Goal: Task Accomplishment & Management: Use online tool/utility

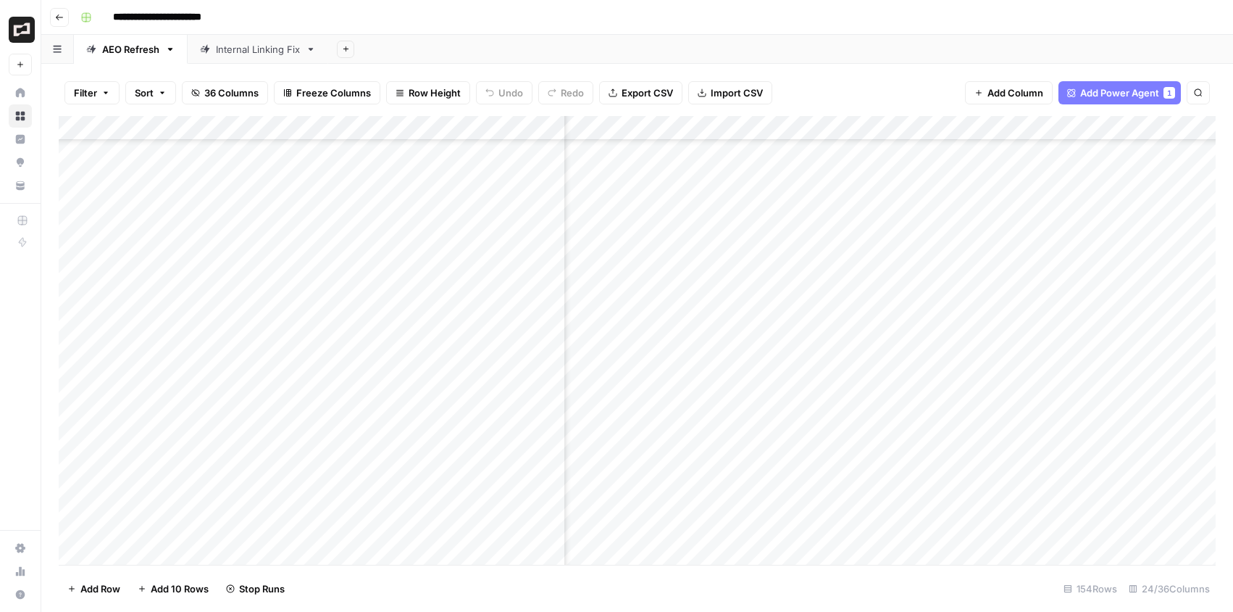
scroll to position [1129, 489]
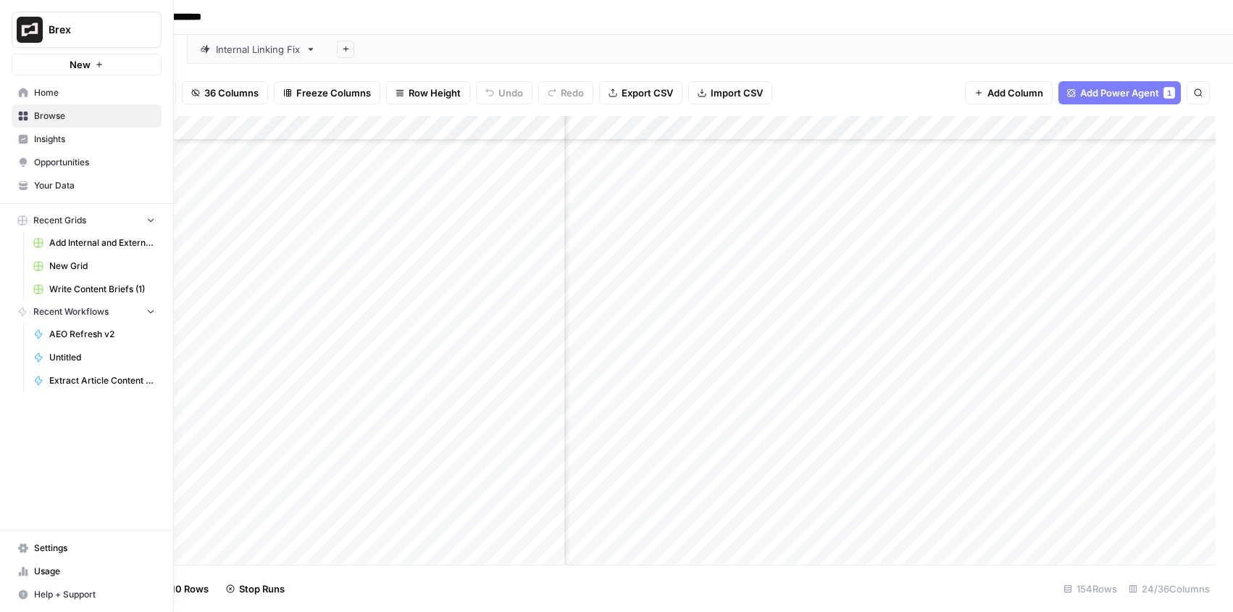
click at [24, 569] on icon at bounding box center [23, 571] width 3 height 9
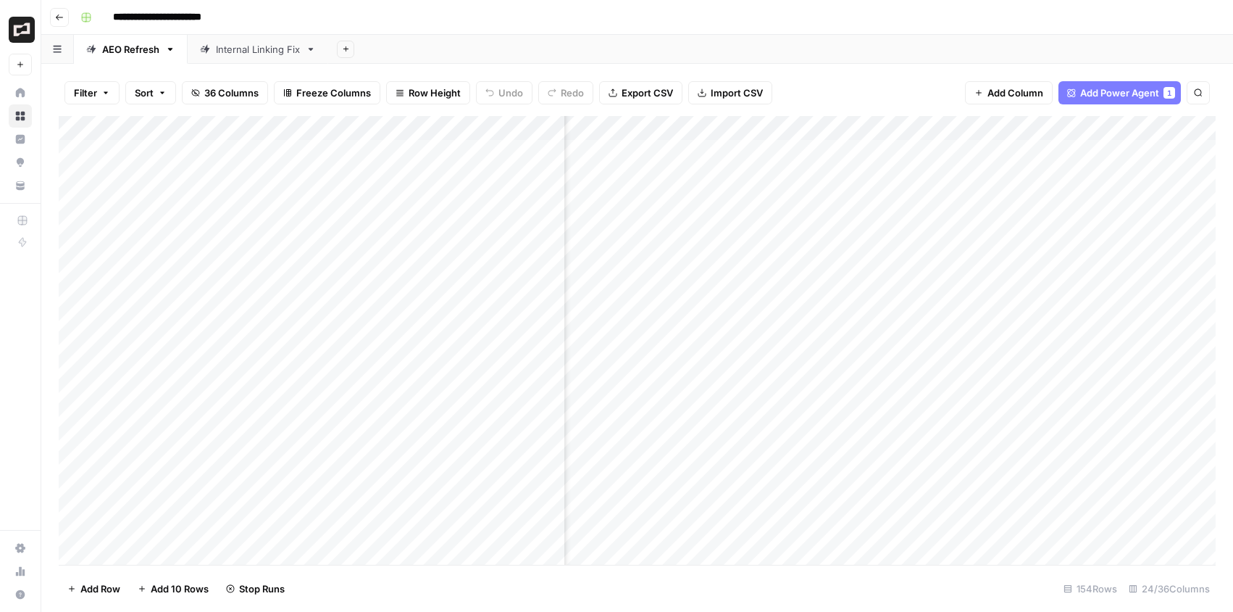
scroll to position [0, 1548]
click at [759, 148] on div "Add Column" at bounding box center [637, 340] width 1157 height 449
click at [758, 174] on div "Add Column" at bounding box center [637, 340] width 1157 height 449
click at [761, 201] on div "Add Column" at bounding box center [637, 340] width 1157 height 449
click at [761, 224] on div "Add Column" at bounding box center [637, 340] width 1157 height 449
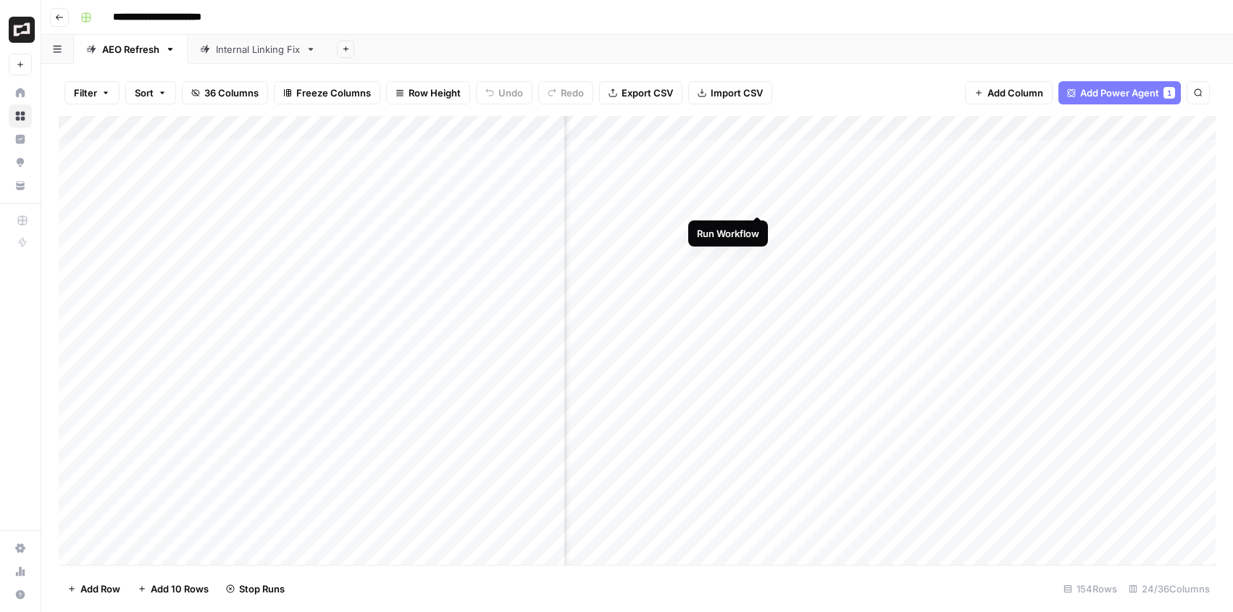
click at [757, 201] on div "Add Column" at bounding box center [637, 340] width 1157 height 449
click at [759, 201] on div "Add Column" at bounding box center [637, 340] width 1157 height 449
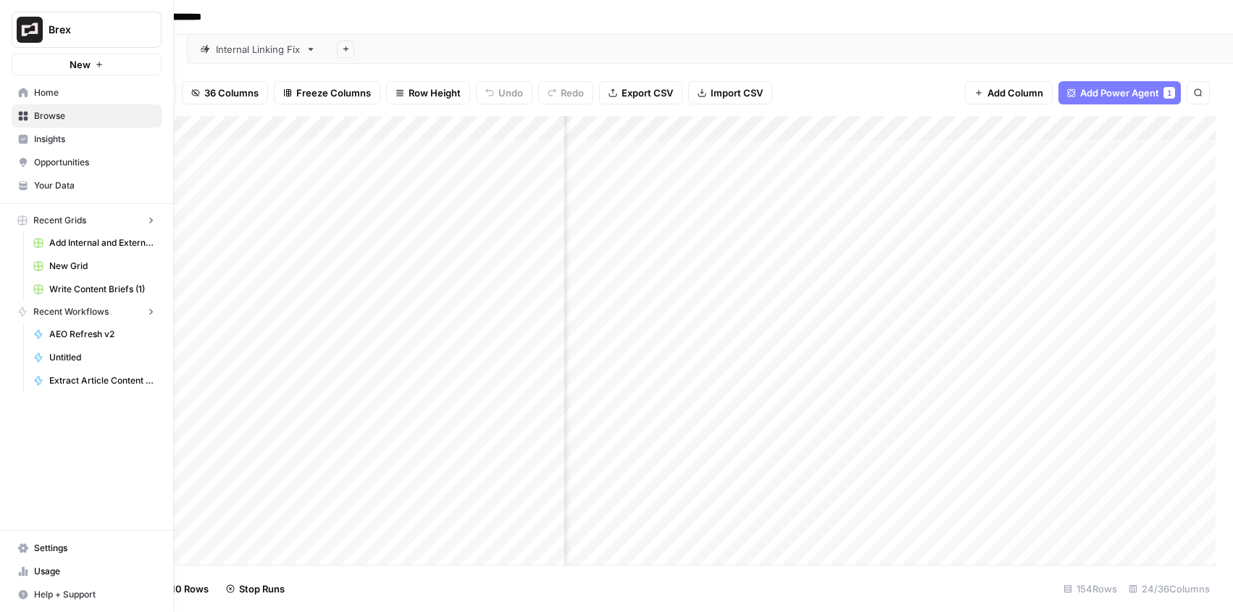
click at [20, 572] on icon at bounding box center [20, 574] width 3 height 4
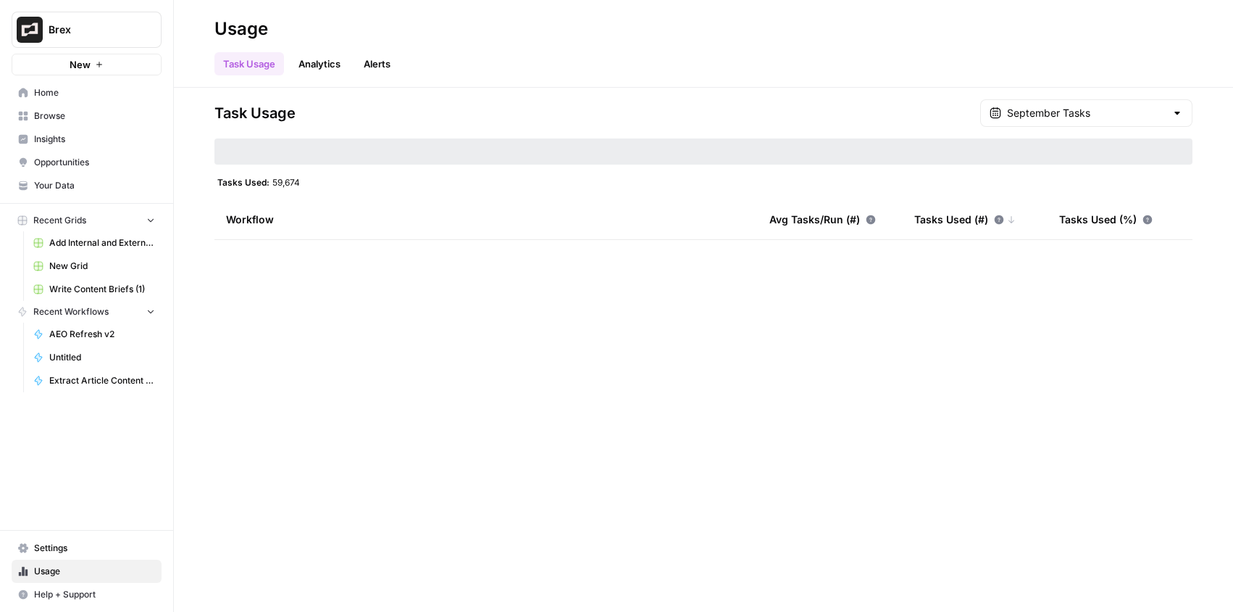
click at [59, 91] on span "Home" at bounding box center [94, 92] width 121 height 13
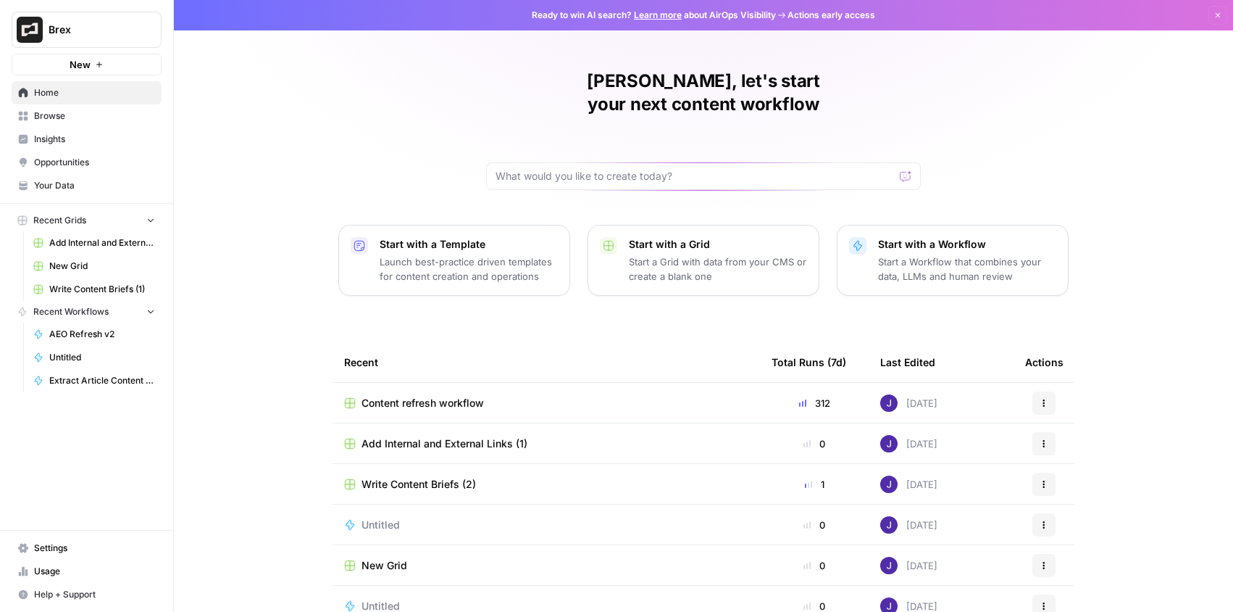
click at [486, 396] on div "Content refresh workflow" at bounding box center [546, 403] width 404 height 14
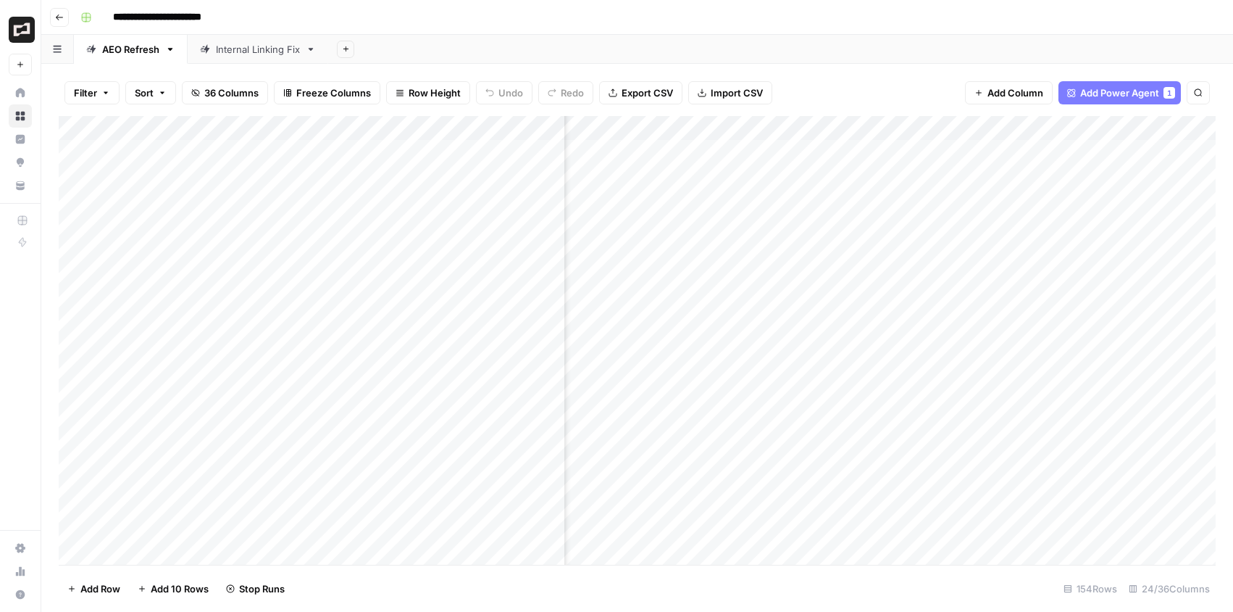
scroll to position [0, 1391]
